Goal: Task Accomplishment & Management: Manage account settings

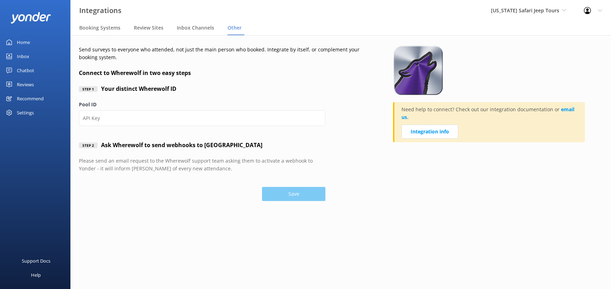
click at [40, 63] on link "Inbox" at bounding box center [35, 56] width 70 height 14
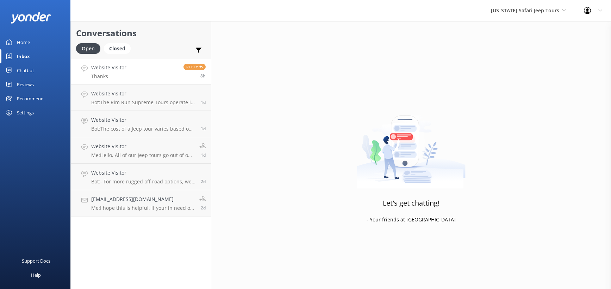
click at [162, 84] on link "Website Visitor Thanks Reply 8h" at bounding box center [141, 71] width 140 height 26
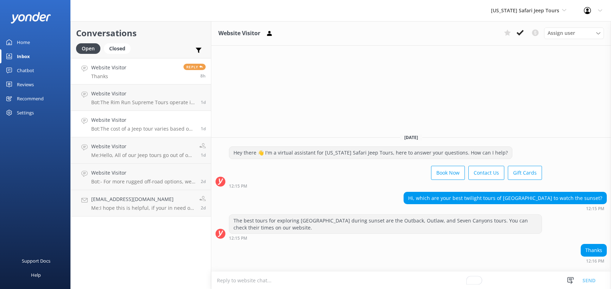
click at [165, 132] on p "Bot: The cost of a Jeep tour varies based on the specific tour, day, time, seas…" at bounding box center [143, 129] width 104 height 6
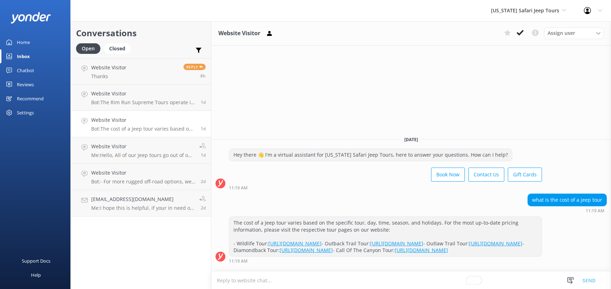
scroll to position [11, 0]
click at [194, 150] on h4 "Website Visitor" at bounding box center [142, 147] width 103 height 8
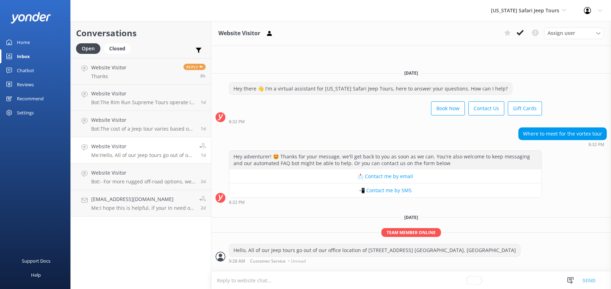
scroll to position [58, 0]
click at [196, 132] on p "Bot: The cost of a Jeep tour varies based on the specific tour, day, time, seas…" at bounding box center [143, 129] width 104 height 6
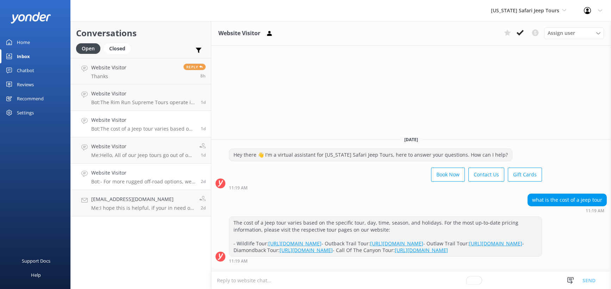
click at [180, 185] on p "Bot: - For more rugged off-road options, we typically seat up to 8 people per J…" at bounding box center [143, 182] width 104 height 6
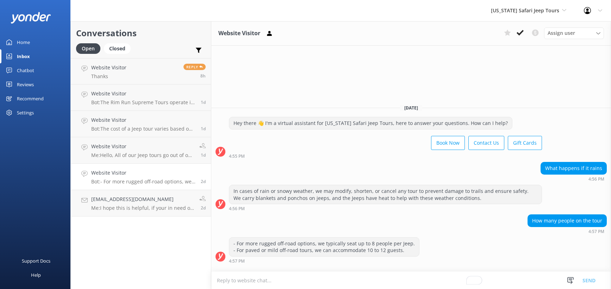
scroll to position [14, 0]
click at [448, 185] on div "In cases of rain or snowy weather, we may modify, shorten, or cancel any tour t…" at bounding box center [385, 194] width 312 height 19
click at [519, 10] on span "[US_STATE] Safari Jeep Tours" at bounding box center [525, 10] width 68 height 7
click at [29, 92] on div "Reviews" at bounding box center [25, 85] width 17 height 14
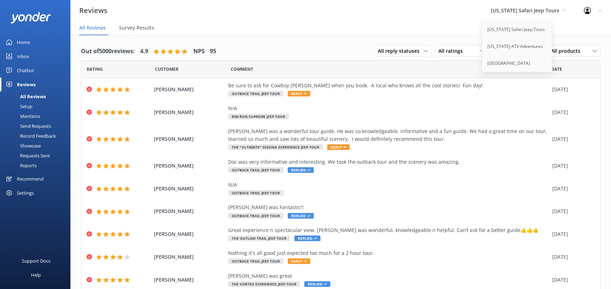
click at [425, 33] on nav "All Reviews Survey Results" at bounding box center [340, 28] width 541 height 14
click at [435, 30] on nav "All Reviews Survey Results" at bounding box center [340, 28] width 541 height 14
click at [545, 14] on span "[US_STATE] Safari Jeep Tours" at bounding box center [528, 11] width 75 height 8
click at [495, 55] on span "All sources" at bounding box center [510, 51] width 30 height 8
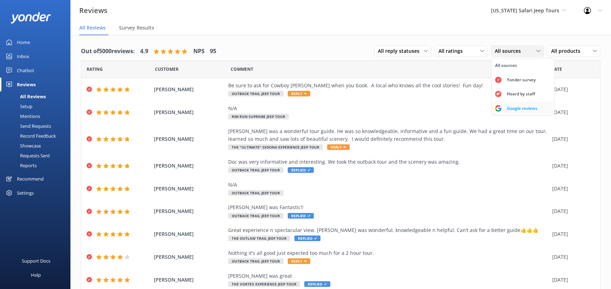
click at [492, 116] on link "Google reviews" at bounding box center [523, 108] width 63 height 14
